Goal: Information Seeking & Learning: Learn about a topic

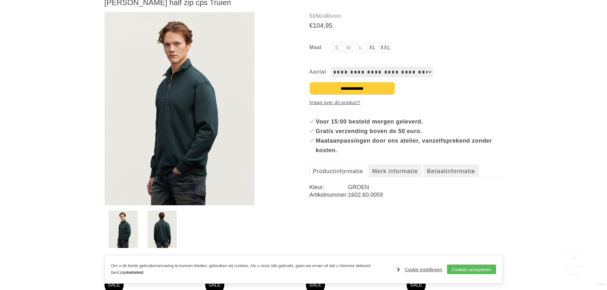
scroll to position [96, 0]
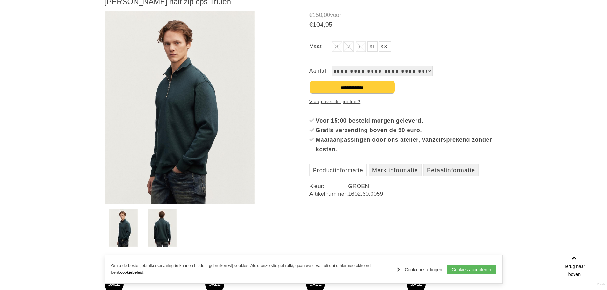
click at [163, 228] on img at bounding box center [161, 229] width 29 height 38
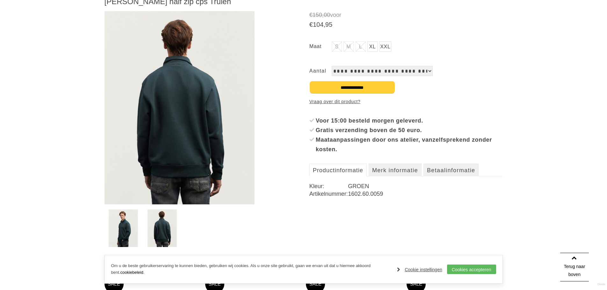
click at [125, 227] on img at bounding box center [123, 229] width 29 height 38
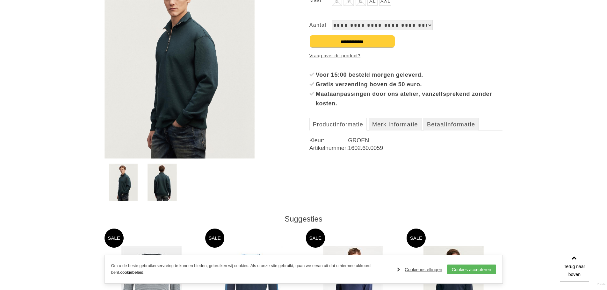
scroll to position [127, 0]
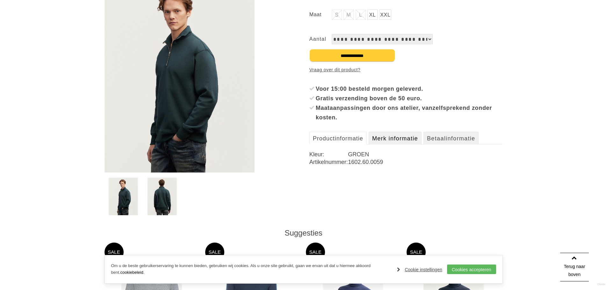
click at [405, 138] on link "Merk informatie" at bounding box center [394, 138] width 53 height 13
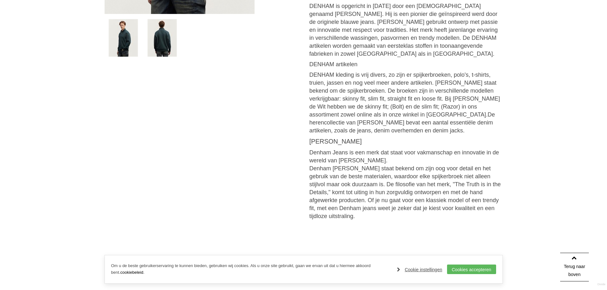
scroll to position [287, 0]
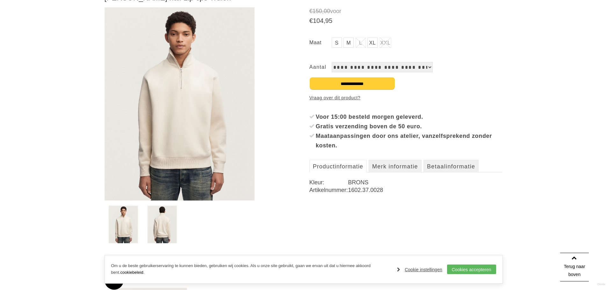
scroll to position [96, 0]
